Goal: Transaction & Acquisition: Purchase product/service

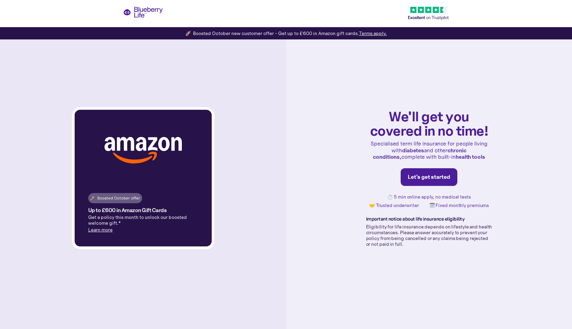
click at [430, 177] on div "Let's get started" at bounding box center [429, 177] width 42 height 7
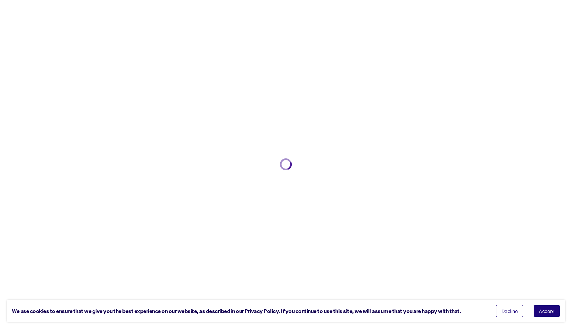
click at [544, 311] on span "Accept" at bounding box center [547, 310] width 16 height 5
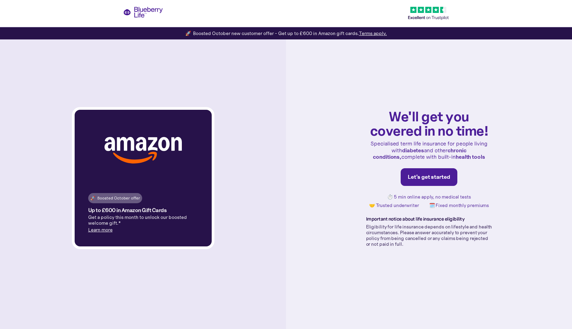
click at [425, 177] on div "Let's get started" at bounding box center [429, 177] width 42 height 7
